Goal: Find specific page/section: Find specific page/section

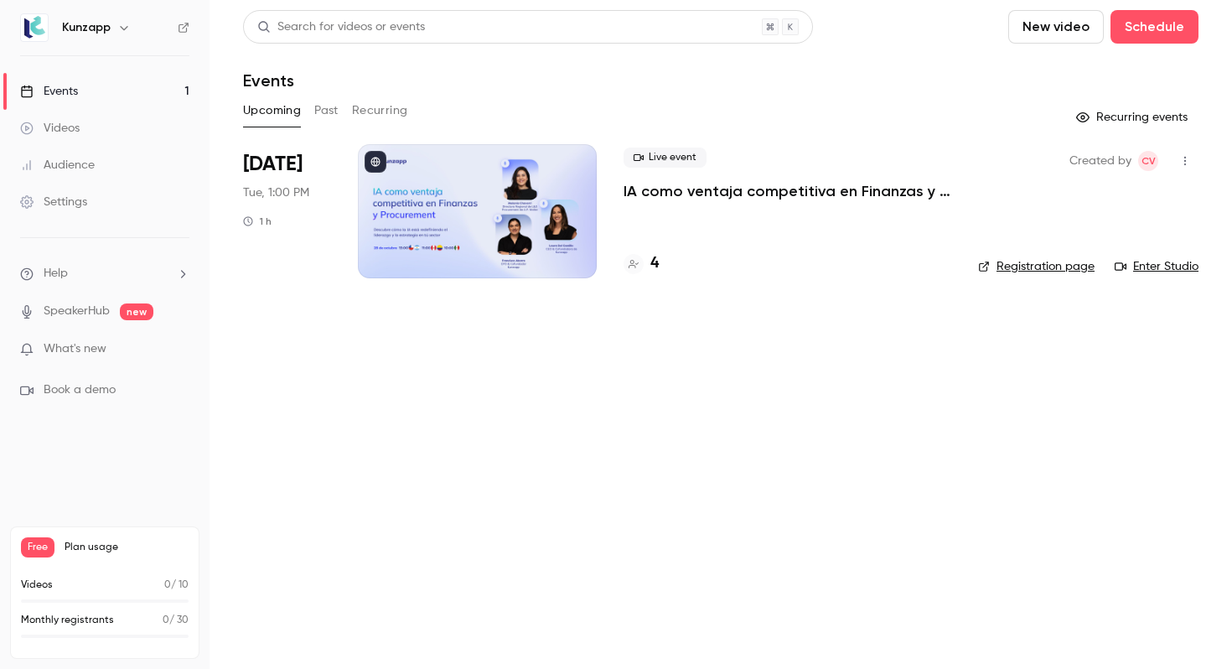
click at [702, 191] on p "IA como ventaja competitiva en Finanzas y Procurement" at bounding box center [788, 191] width 328 height 20
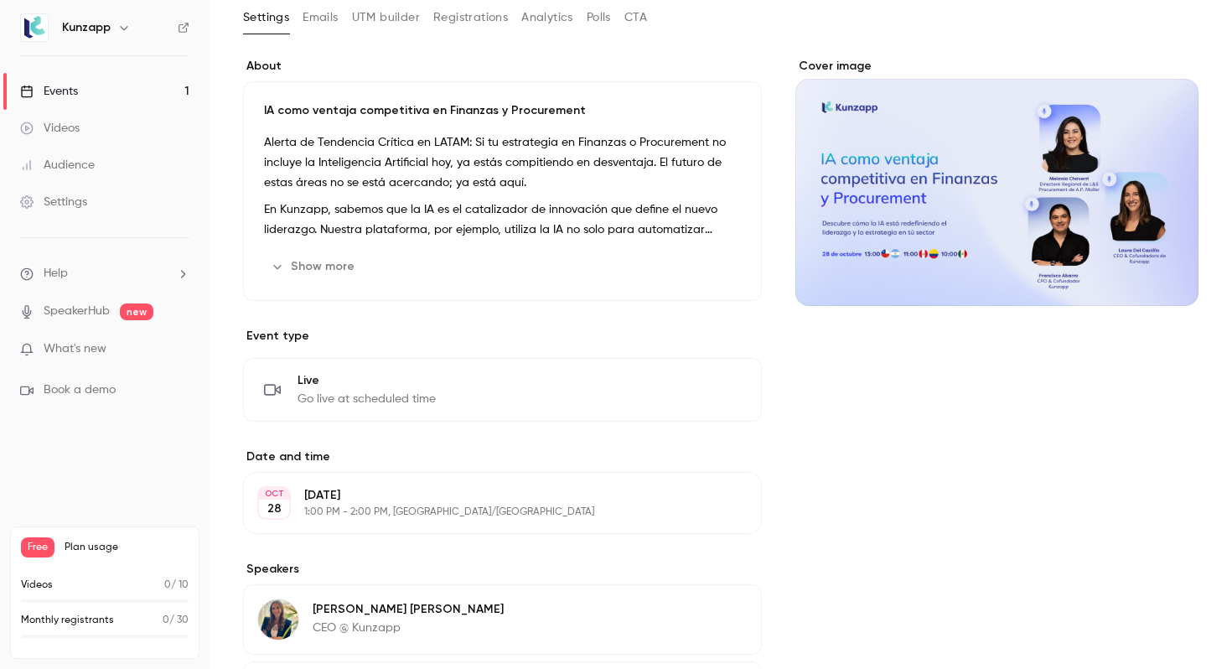
scroll to position [271, 0]
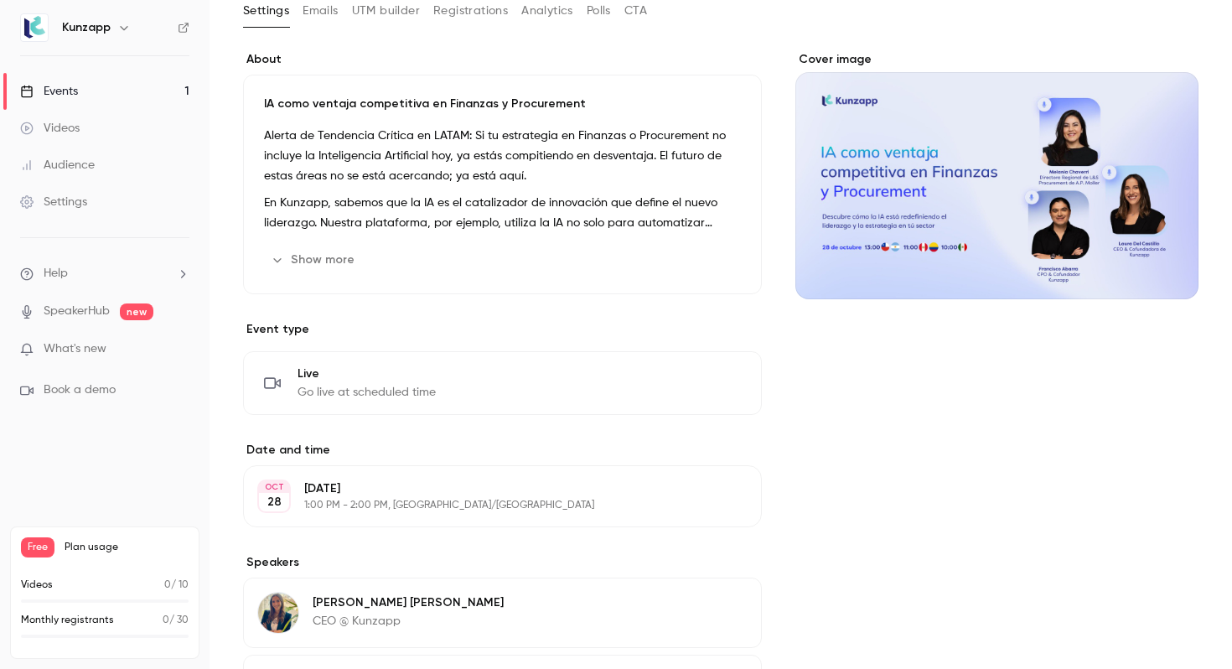
click at [365, 240] on div "IA como ventaja competitiva en Finanzas y Procurement Alerta de Tendencia Críti…" at bounding box center [502, 185] width 519 height 220
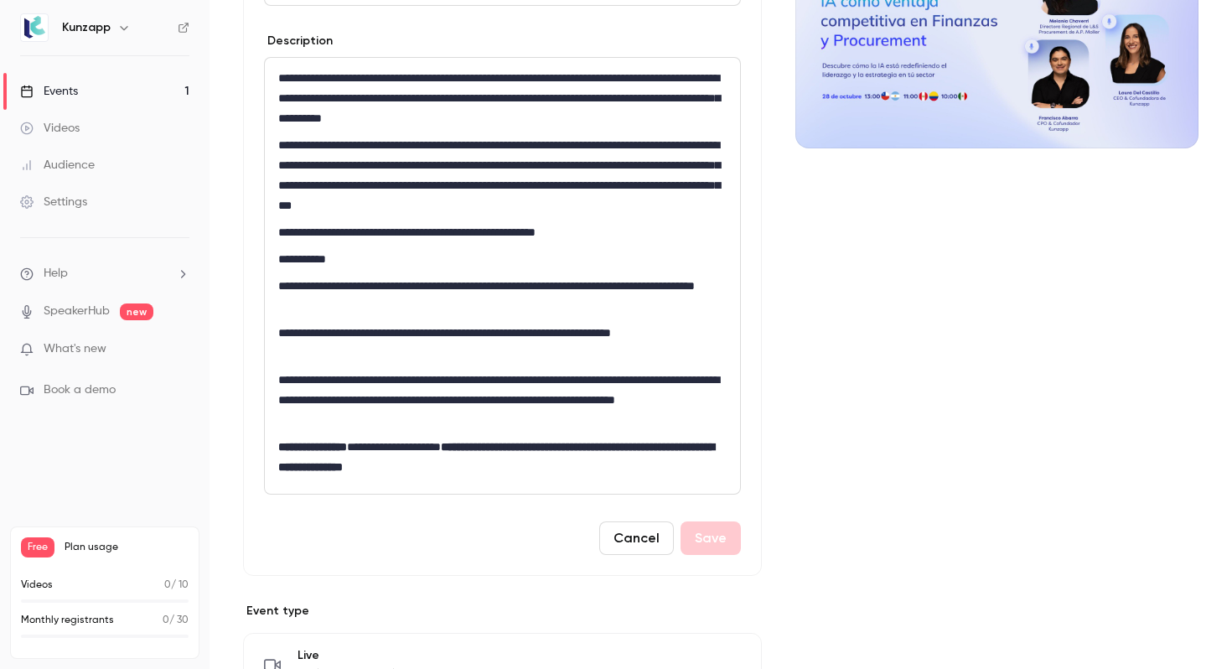
scroll to position [427, 0]
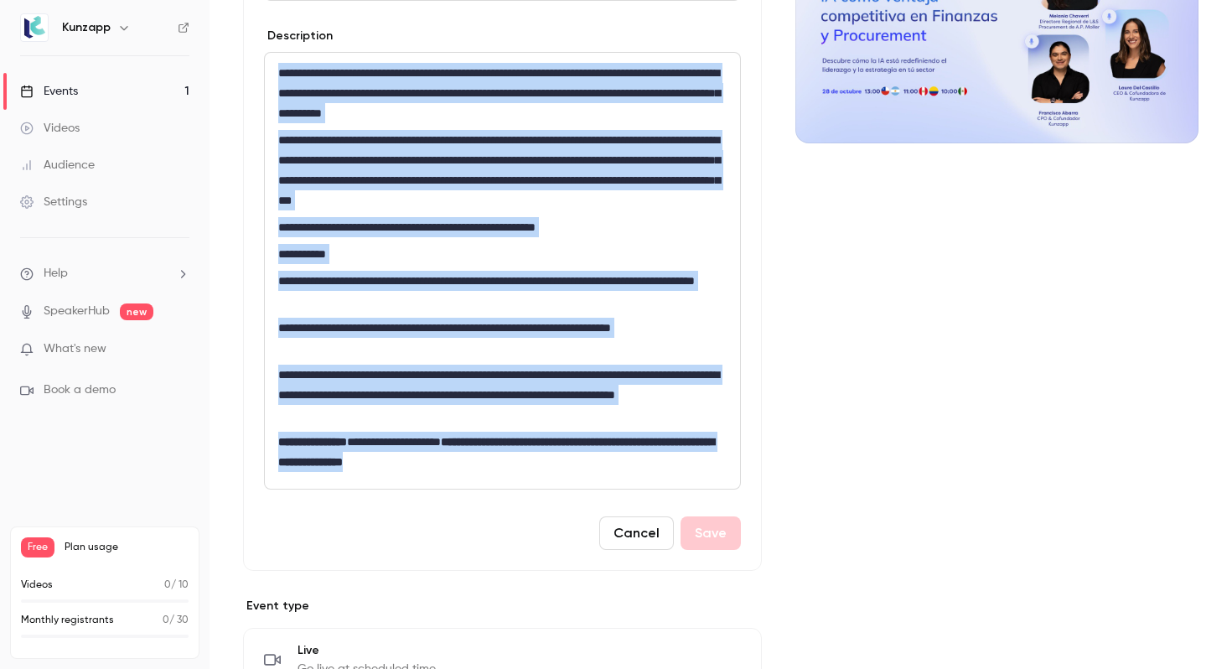
drag, startPoint x: 486, startPoint y: 459, endPoint x: 285, endPoint y: 54, distance: 452.1
click at [284, 54] on div "**********" at bounding box center [502, 271] width 475 height 436
copy div "**********"
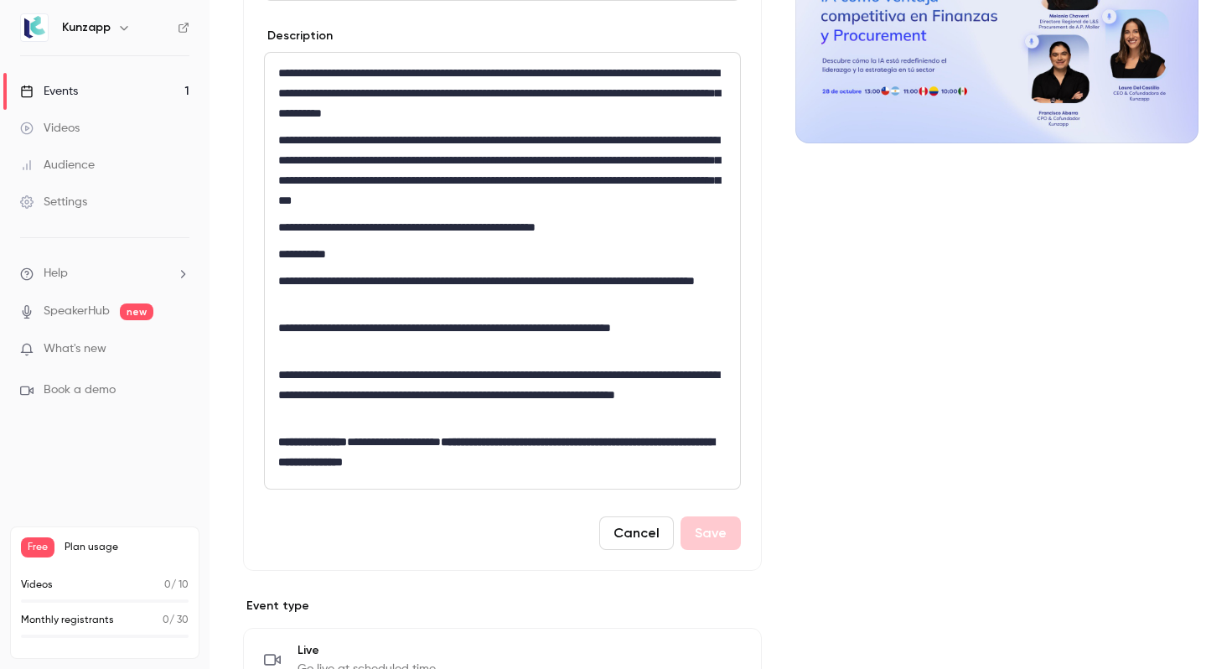
click at [820, 299] on div "Cover image" at bounding box center [996, 512] width 403 height 1235
click at [617, 542] on button "Cancel" at bounding box center [636, 533] width 75 height 34
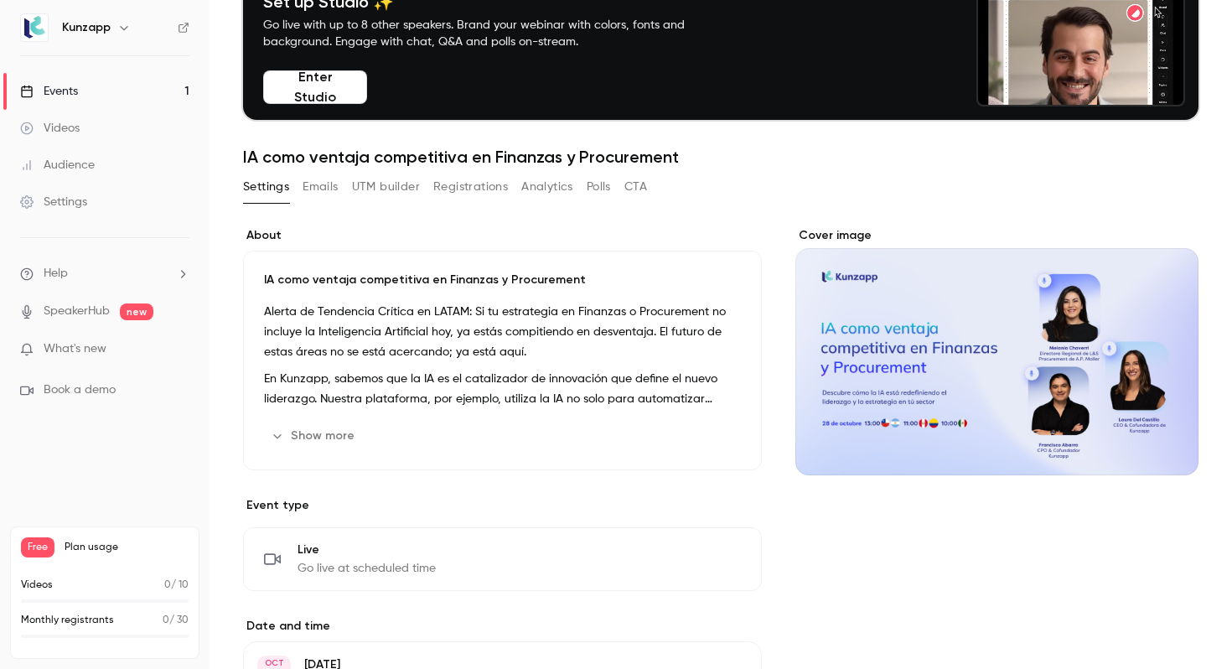
scroll to position [148, 0]
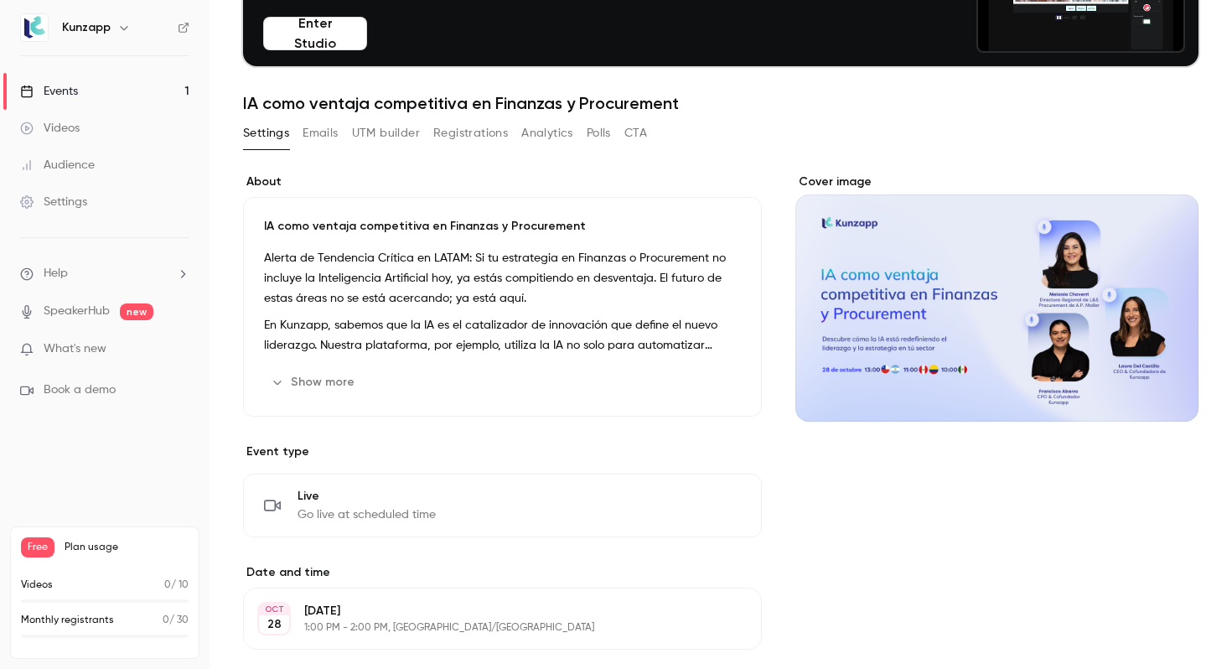
click at [324, 376] on button "Show more" at bounding box center [314, 382] width 101 height 27
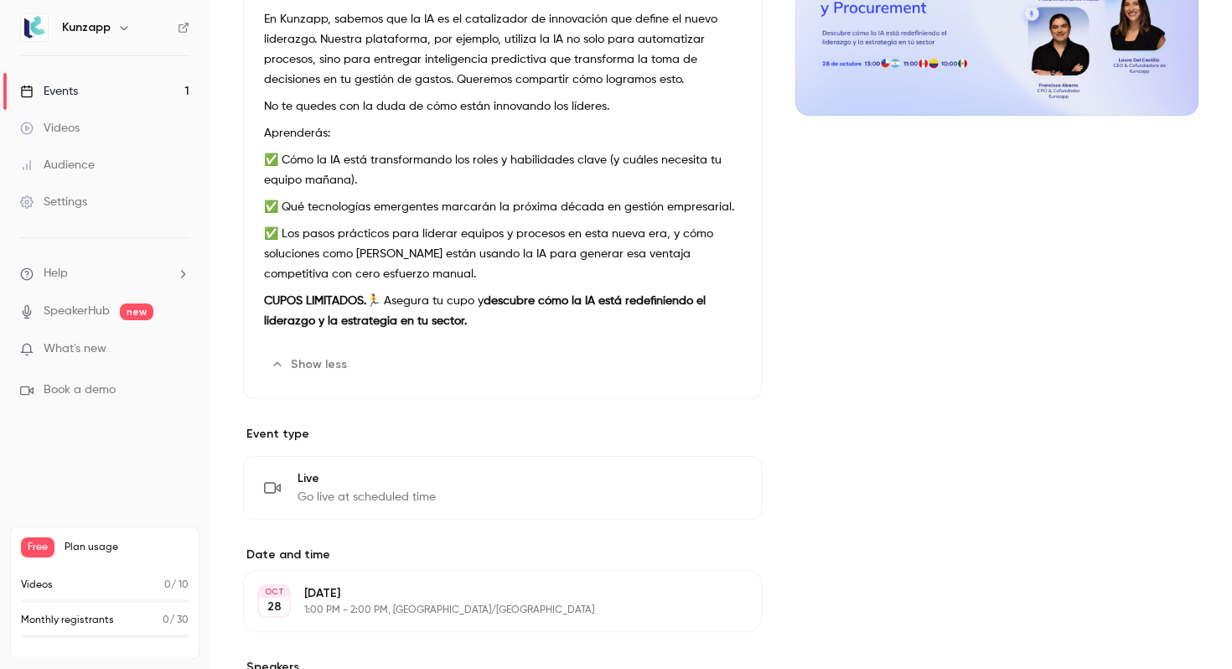
scroll to position [456, 0]
